Goal: Task Accomplishment & Management: Complete application form

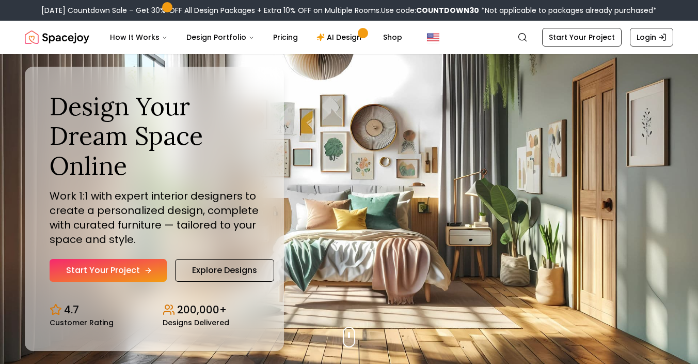
click at [131, 270] on link "Start Your Project" at bounding box center [108, 270] width 117 height 23
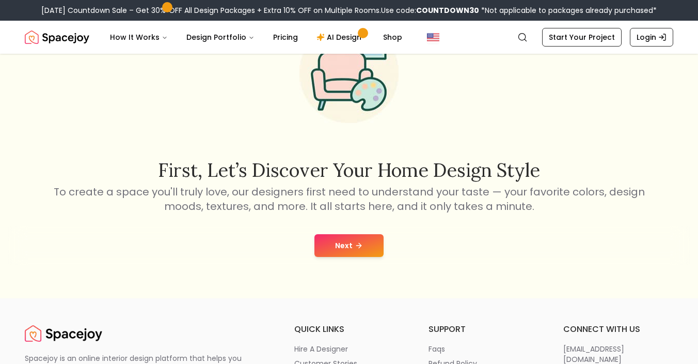
scroll to position [79, 0]
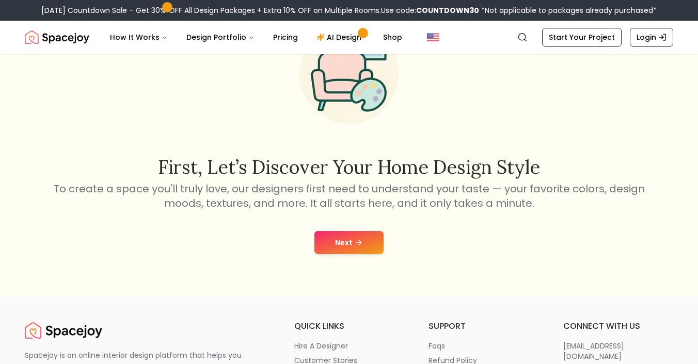
click at [359, 244] on icon at bounding box center [360, 242] width 3 height 5
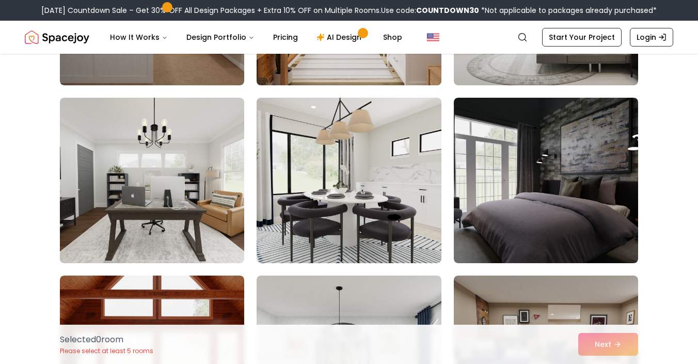
scroll to position [932, 0]
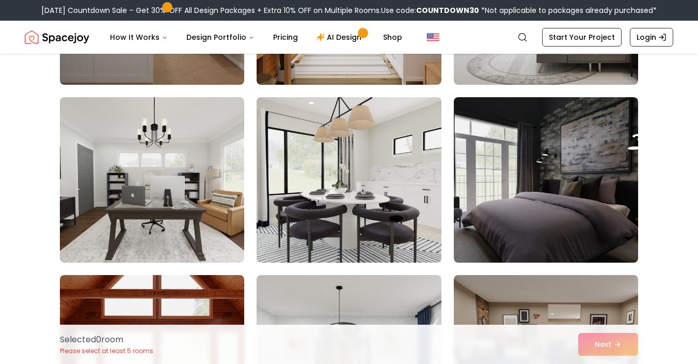
click at [359, 242] on img at bounding box center [349, 180] width 194 height 174
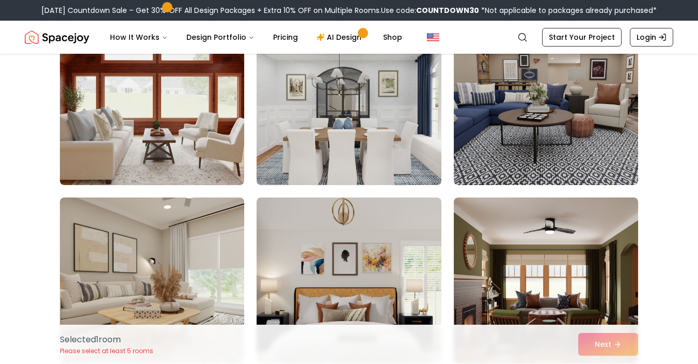
scroll to position [1196, 0]
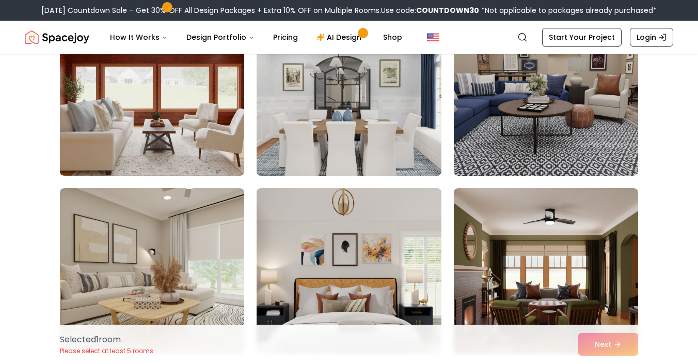
click at [380, 122] on img at bounding box center [349, 93] width 194 height 174
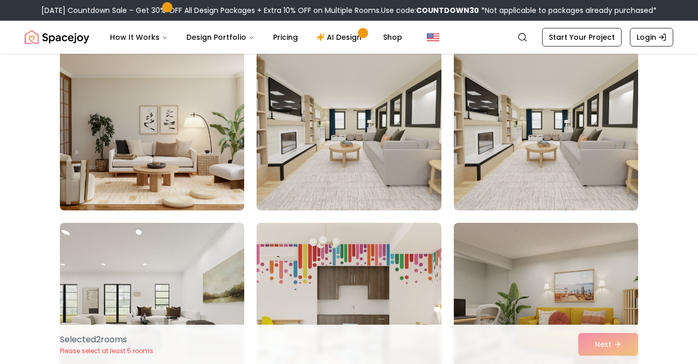
scroll to position [1545, 0]
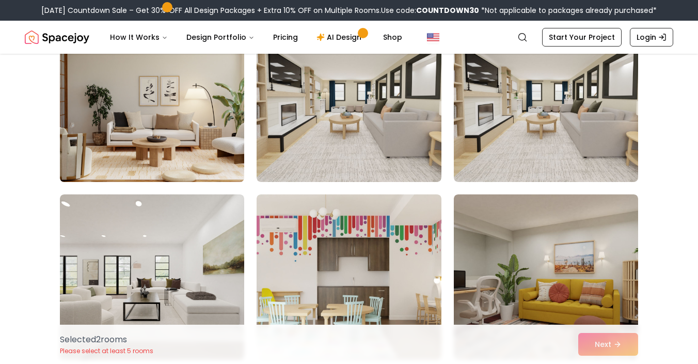
click at [206, 136] on img at bounding box center [152, 99] width 194 height 174
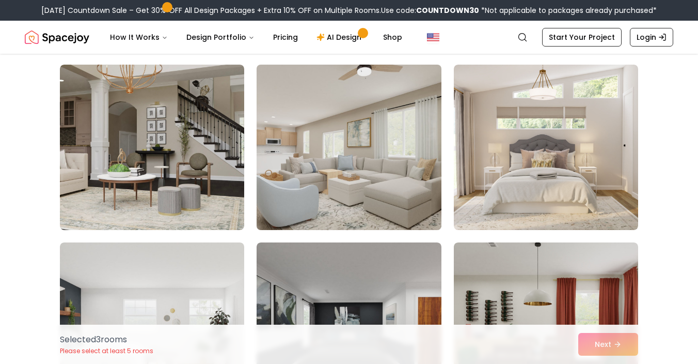
scroll to position [3655, 0]
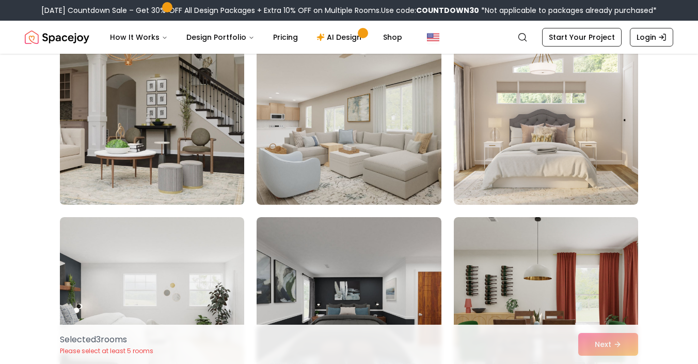
click at [179, 160] on img at bounding box center [152, 122] width 194 height 174
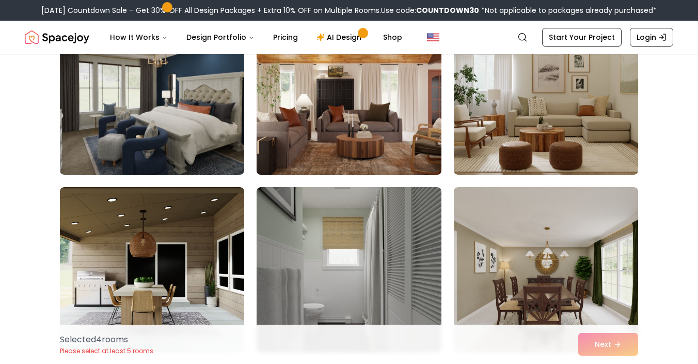
scroll to position [4227, 0]
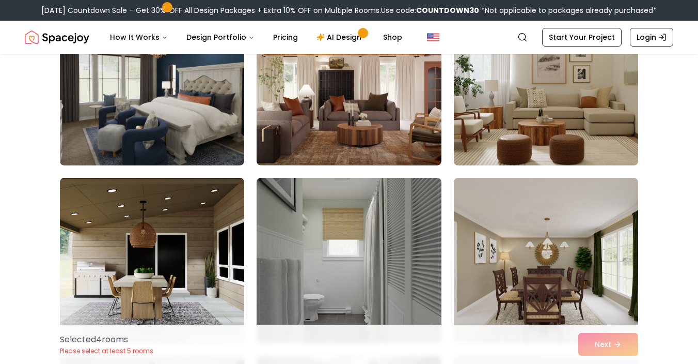
click at [560, 100] on img at bounding box center [546, 83] width 194 height 174
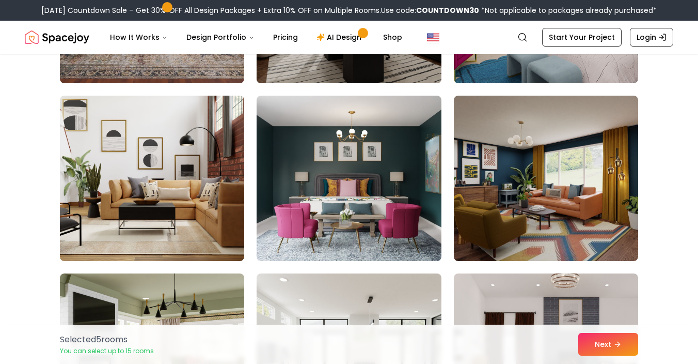
scroll to position [4668, 0]
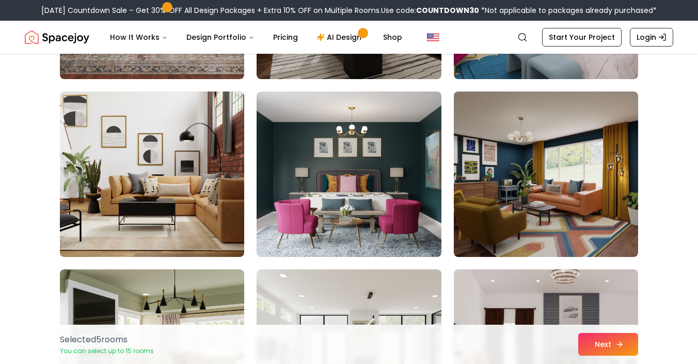
click at [623, 343] on icon at bounding box center [620, 344] width 8 height 8
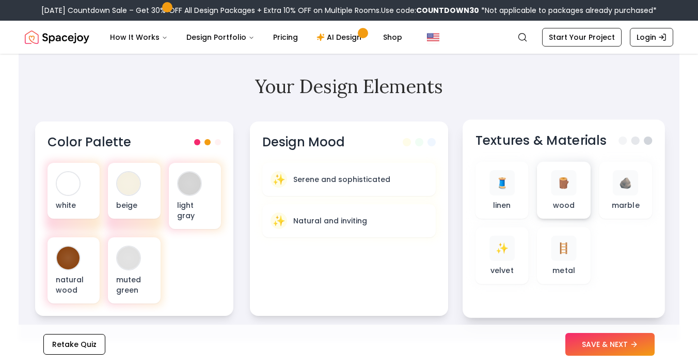
scroll to position [324, 0]
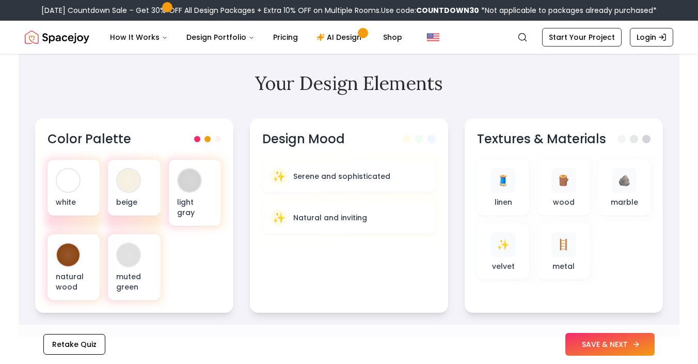
click at [591, 343] on button "SAVE & NEXT" at bounding box center [610, 344] width 89 height 23
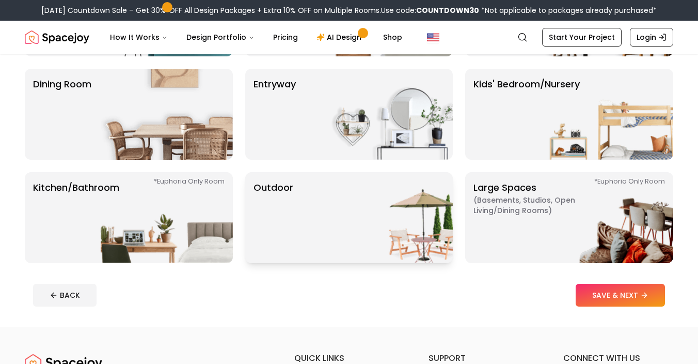
scroll to position [261, 0]
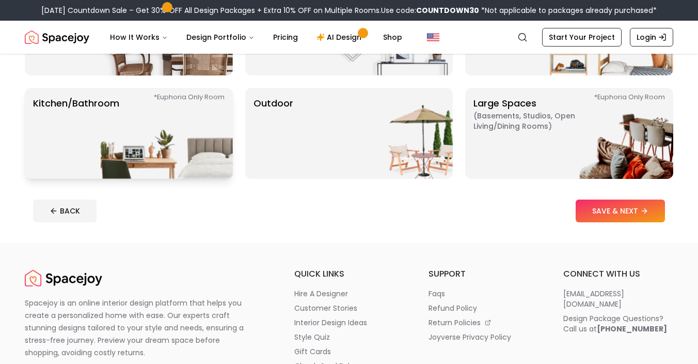
click at [166, 124] on img at bounding box center [167, 133] width 132 height 91
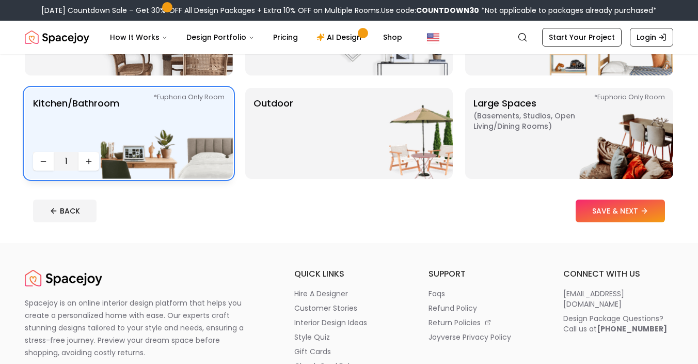
click at [110, 160] on img at bounding box center [167, 133] width 132 height 91
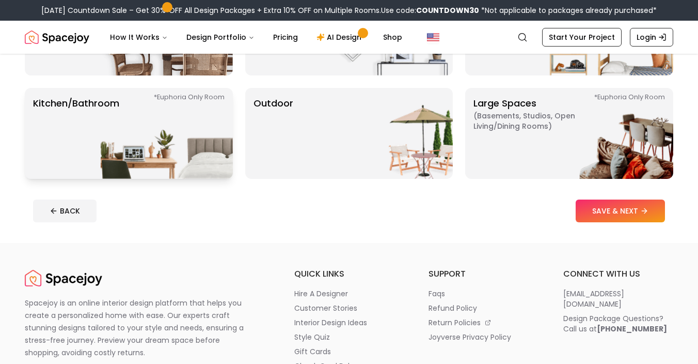
click at [98, 160] on p "Kitchen/Bathroom *Euphoria Only Room" at bounding box center [76, 133] width 86 height 74
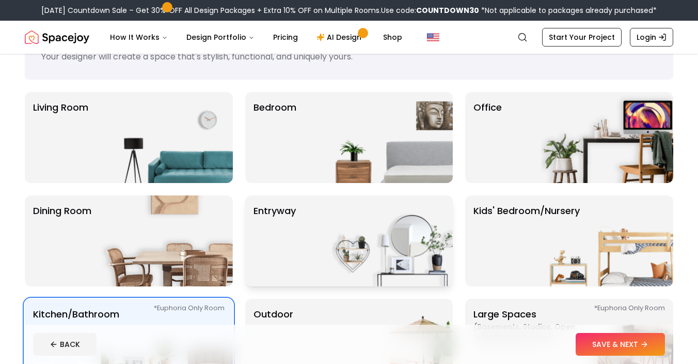
scroll to position [51, 0]
click at [373, 146] on img at bounding box center [387, 137] width 132 height 91
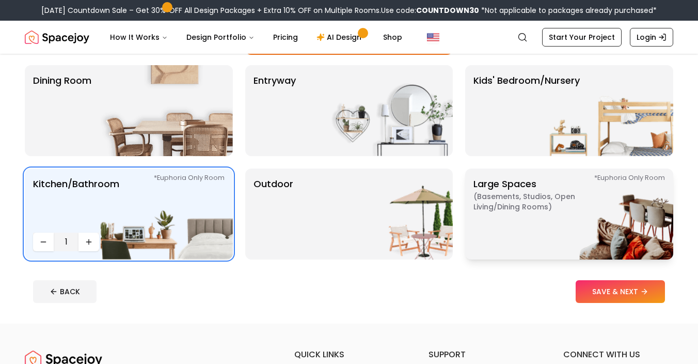
scroll to position [184, 0]
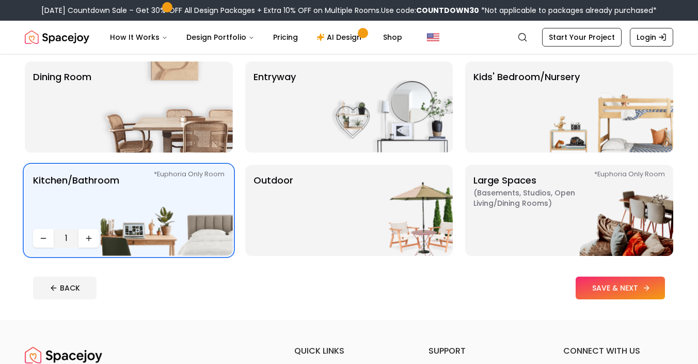
click at [605, 287] on button "SAVE & NEXT" at bounding box center [620, 287] width 89 height 23
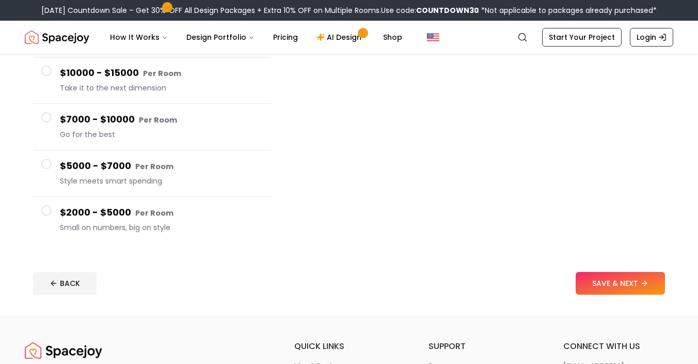
scroll to position [155, 0]
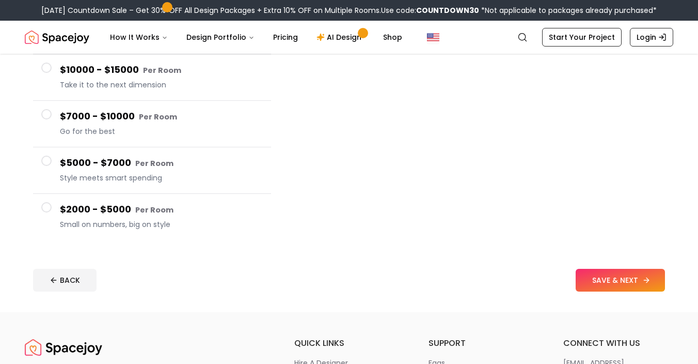
click at [587, 278] on button "SAVE & NEXT" at bounding box center [620, 280] width 89 height 23
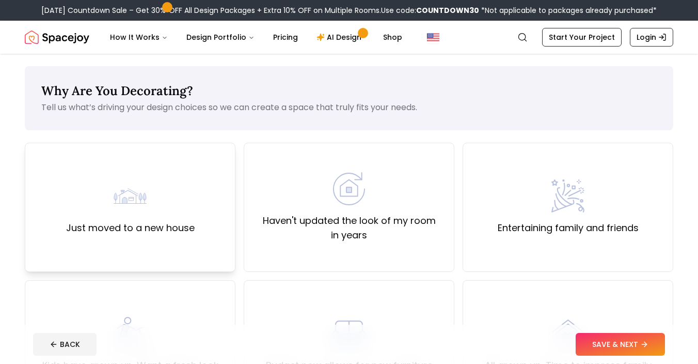
click at [194, 208] on div "Just moved to a new house" at bounding box center [130, 207] width 211 height 129
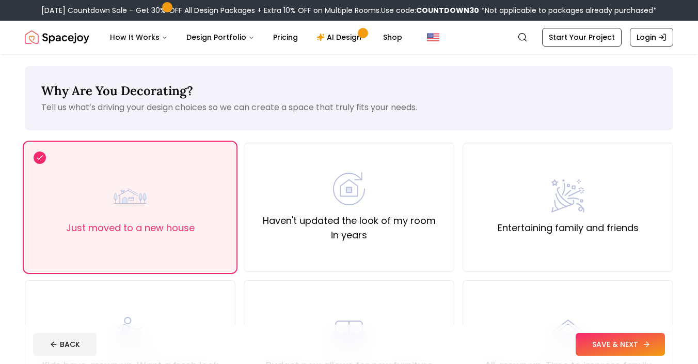
click at [639, 342] on button "SAVE & NEXT" at bounding box center [620, 344] width 89 height 23
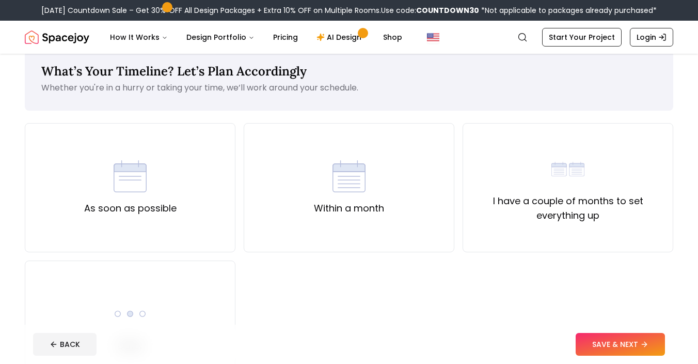
scroll to position [22, 0]
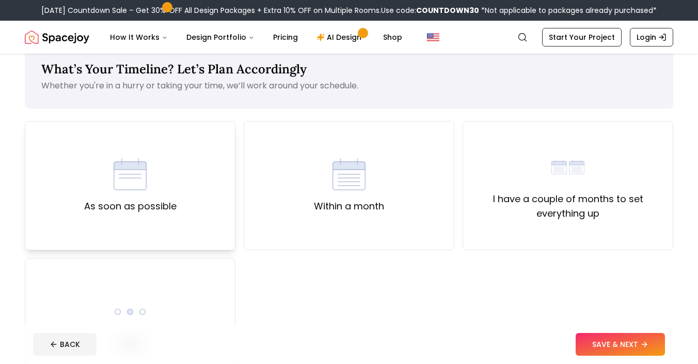
click at [189, 211] on div "As soon as possible" at bounding box center [130, 185] width 211 height 129
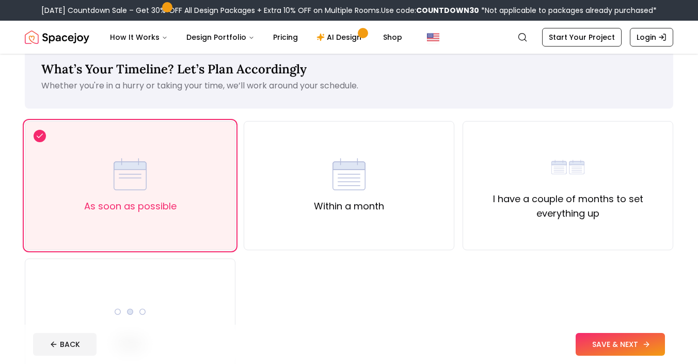
click at [605, 336] on button "SAVE & NEXT" at bounding box center [620, 344] width 89 height 23
